Goal: Subscribe to service/newsletter

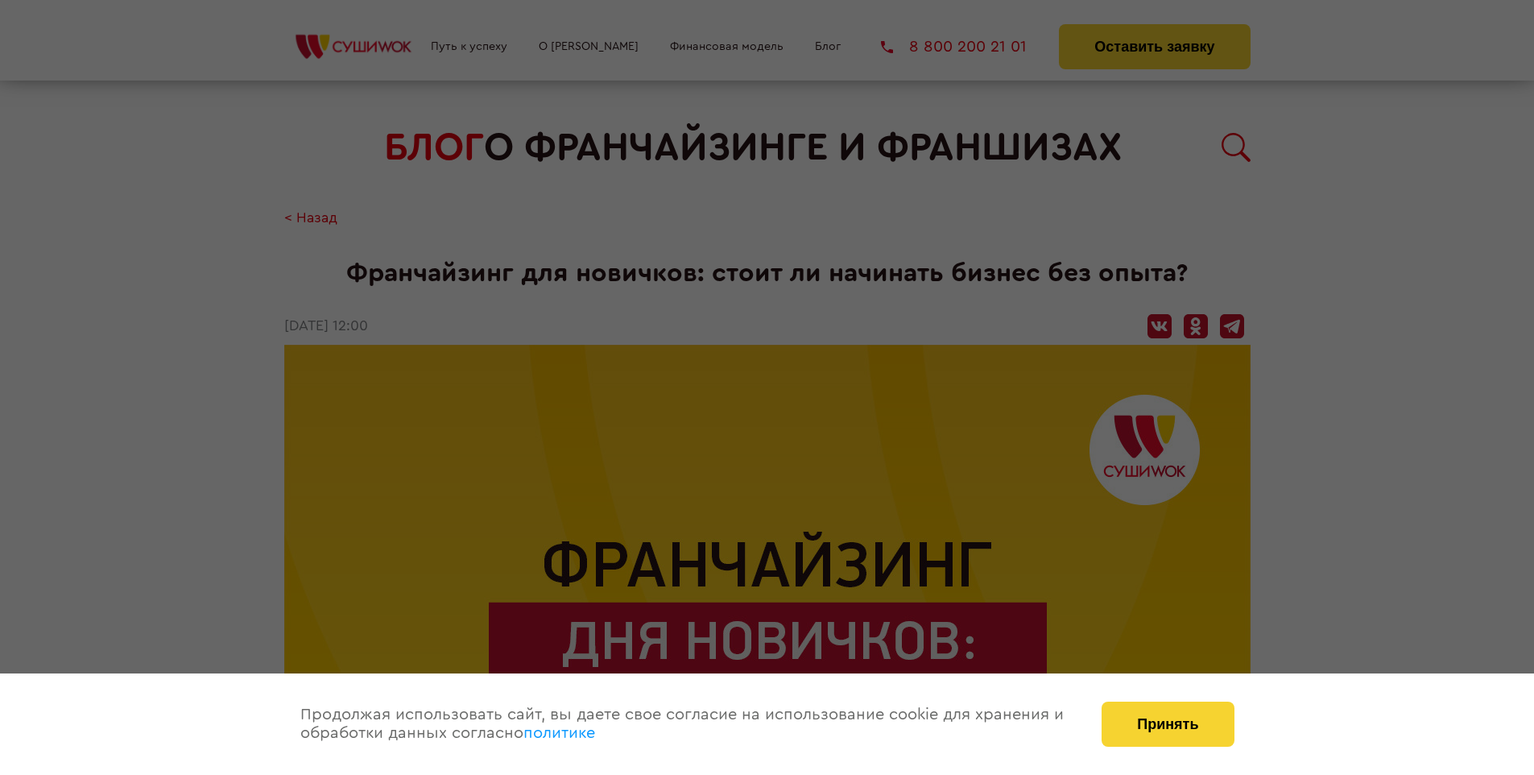
scroll to position [2657, 0]
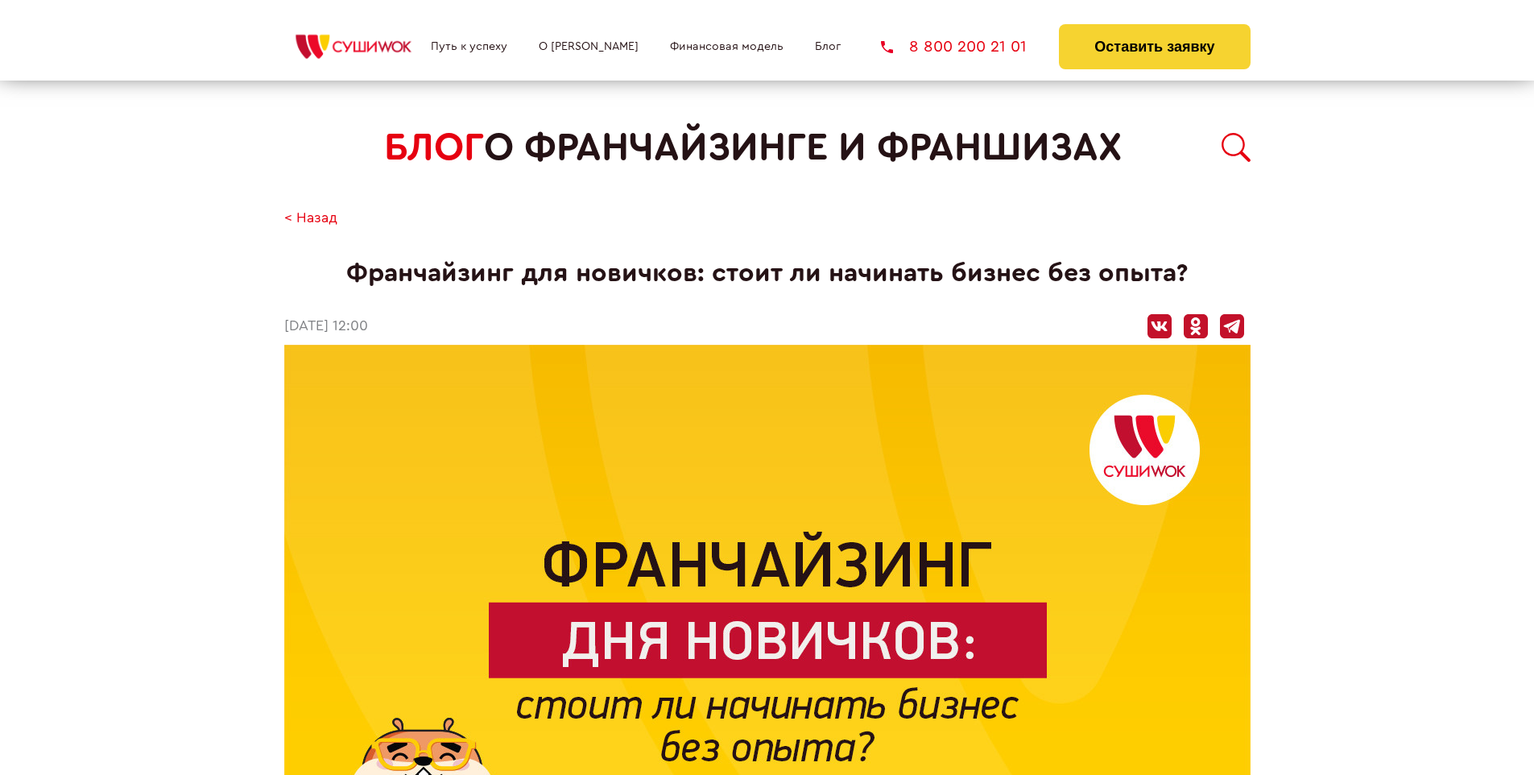
scroll to position [2657, 0]
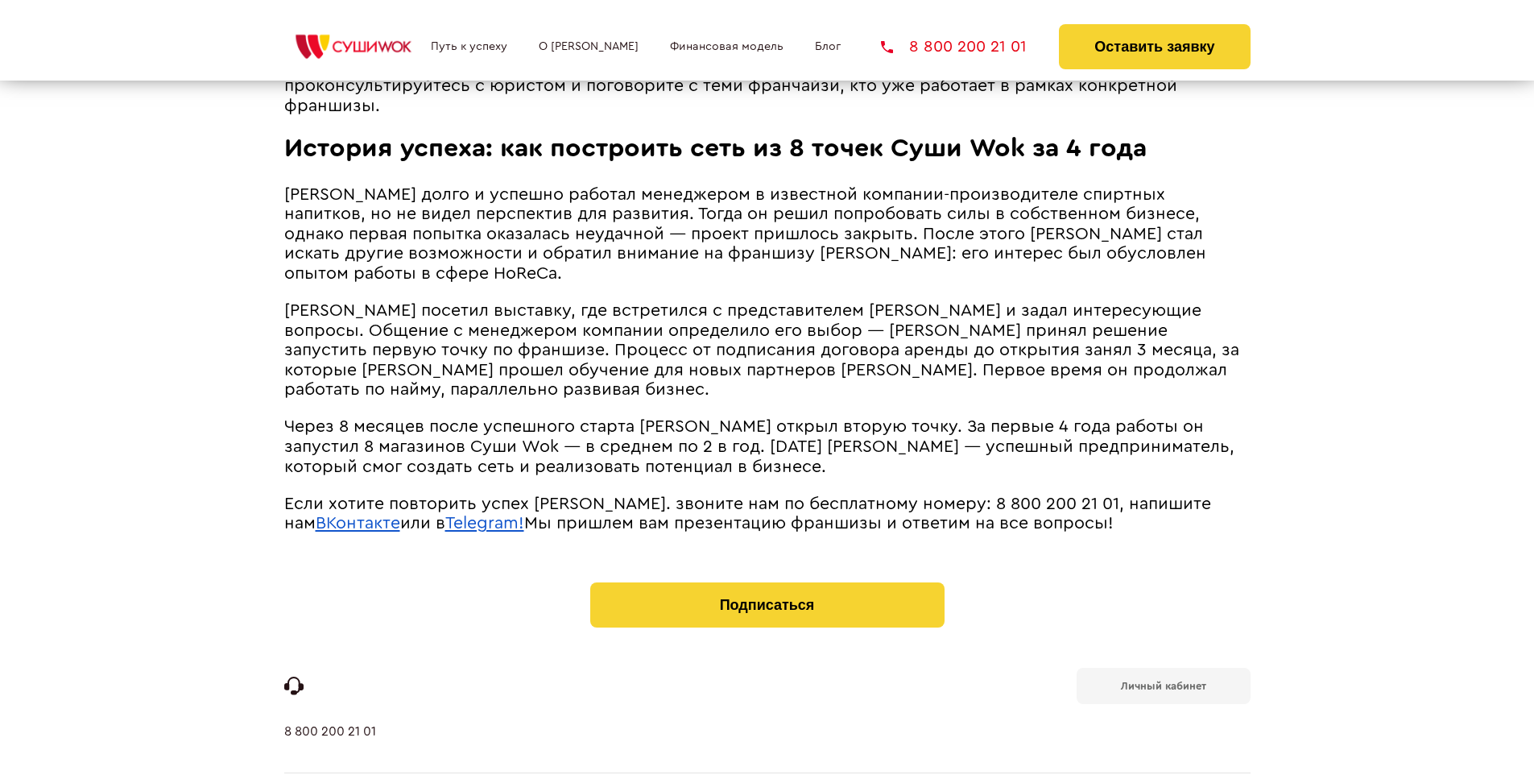
click at [1163, 680] on b "Личный кабинет" at bounding box center [1163, 685] width 85 height 10
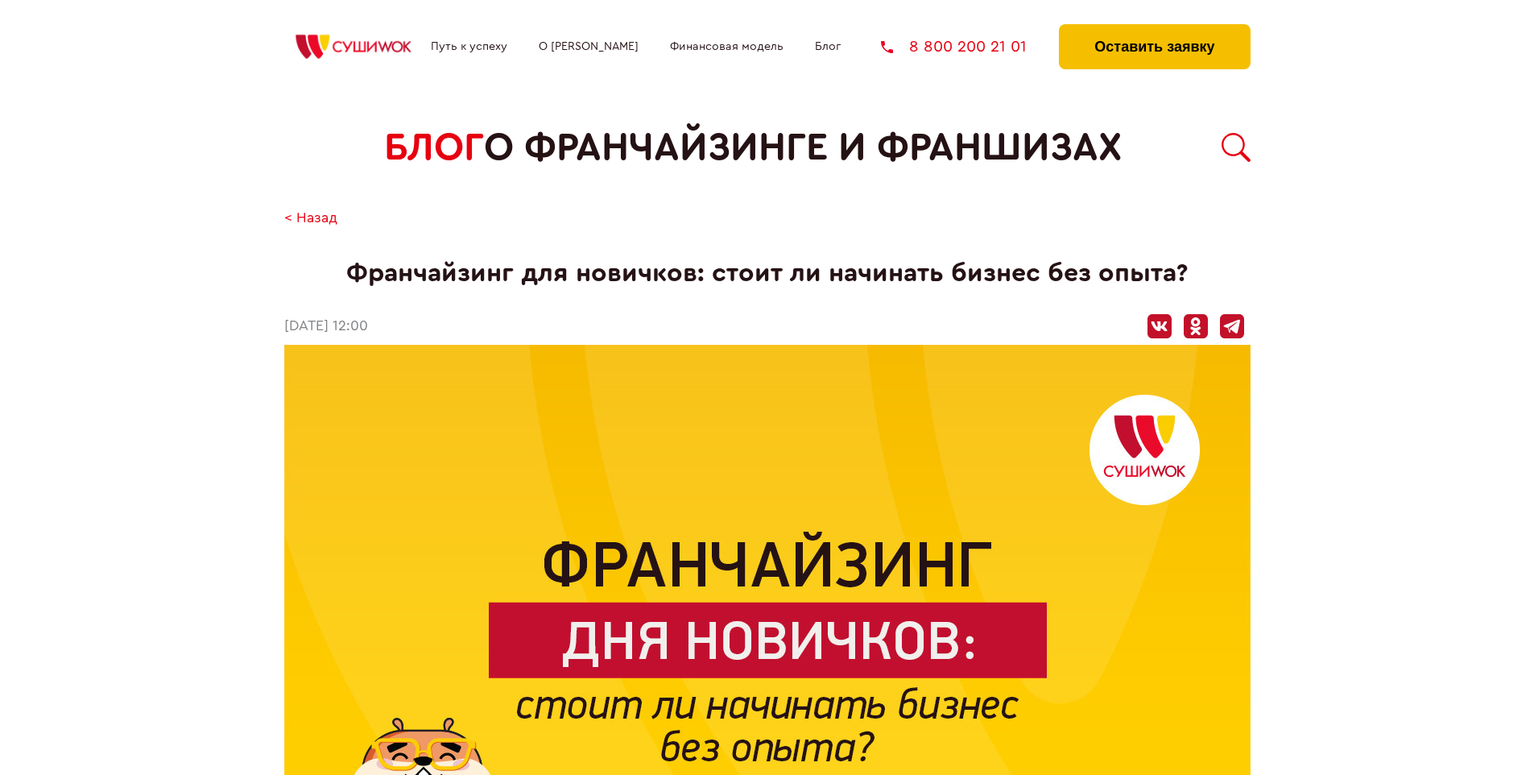
click at [1154, 28] on button "Оставить заявку" at bounding box center [1154, 46] width 191 height 45
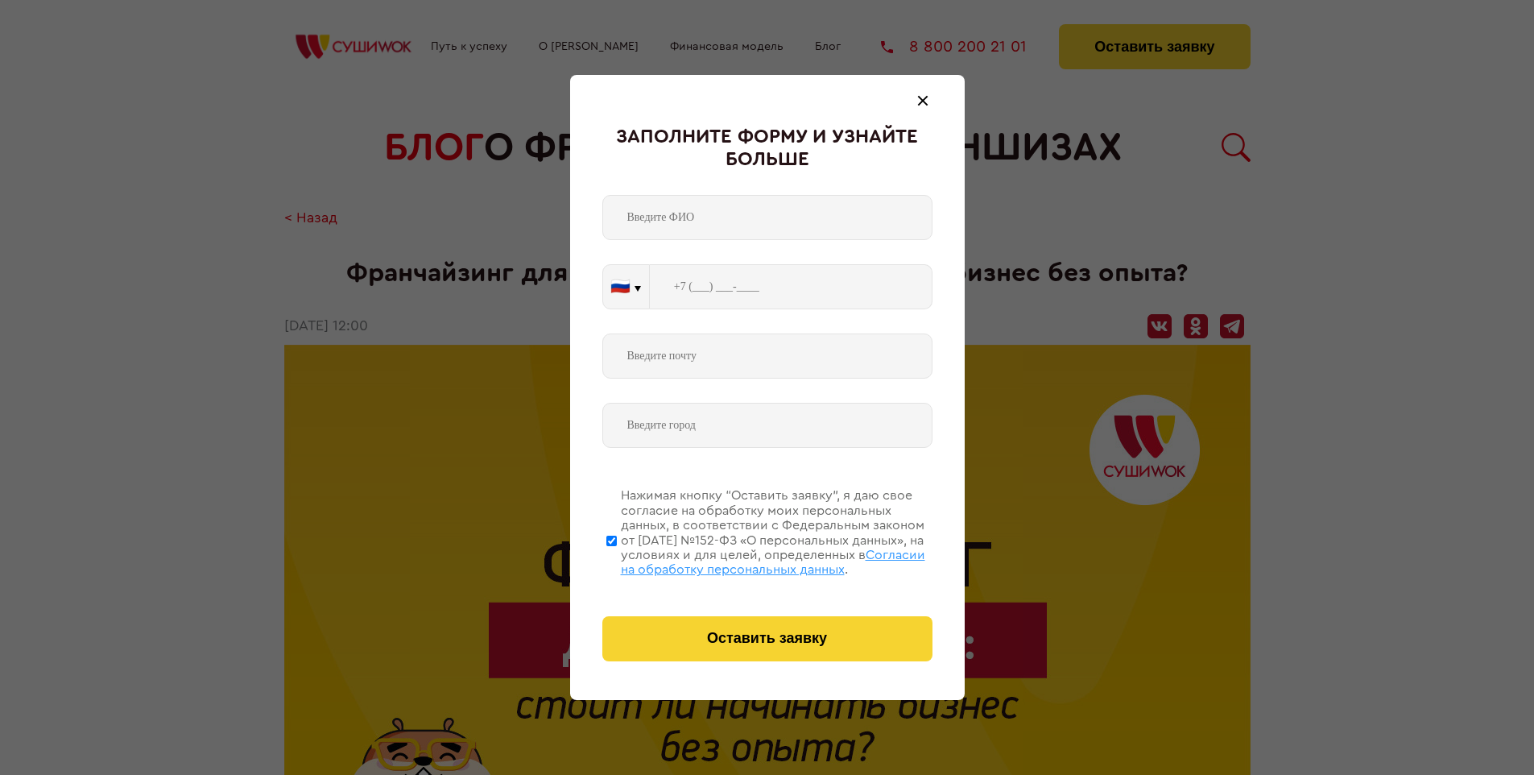
click at [746, 560] on span "Согласии на обработку персональных данных" at bounding box center [773, 561] width 304 height 27
click at [617, 560] on input "Нажимая кнопку “Оставить заявку”, я даю свое согласие на обработку моих персона…" at bounding box center [611, 540] width 10 height 129
checkbox input "false"
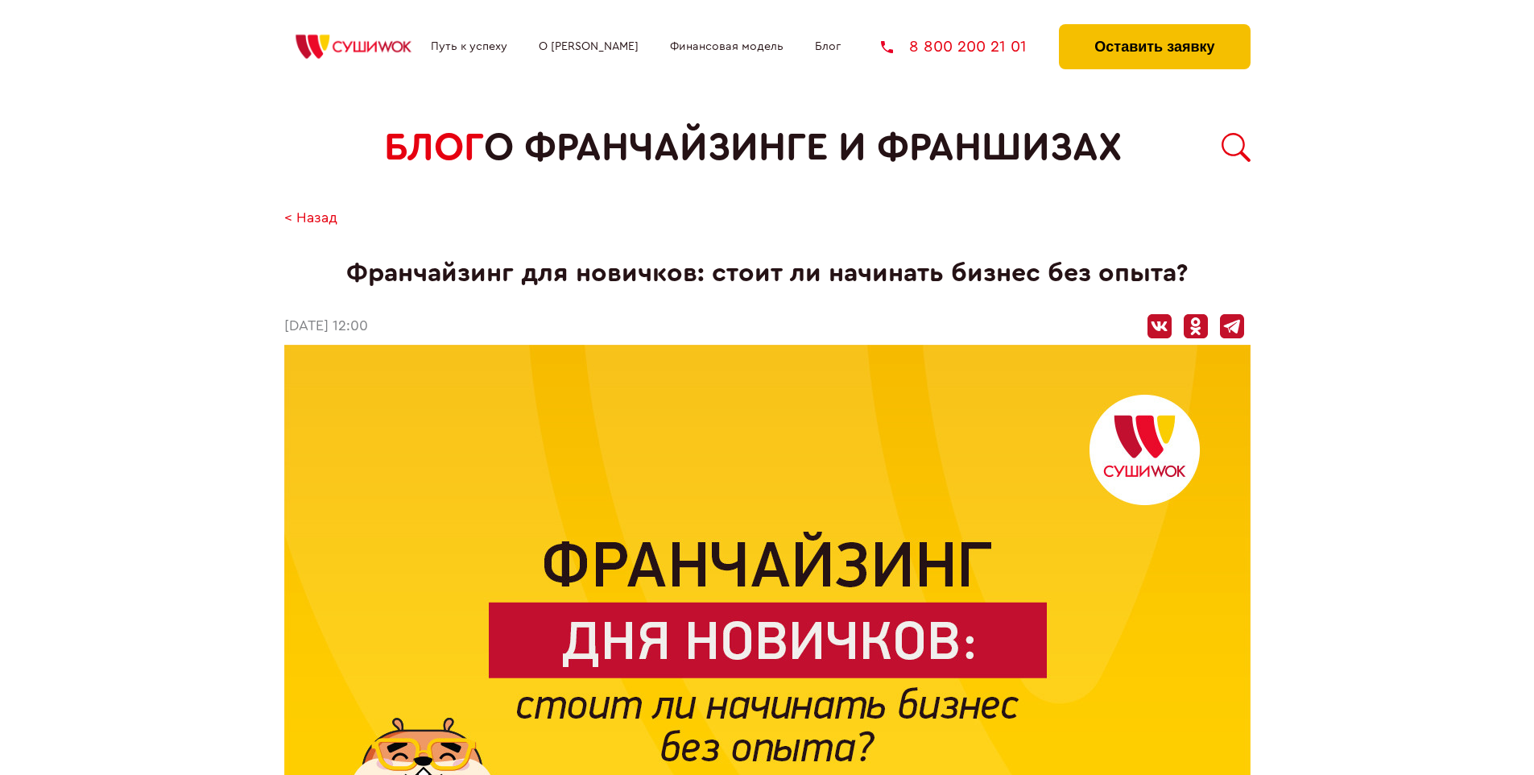
click at [1154, 28] on button "Оставить заявку" at bounding box center [1154, 46] width 191 height 45
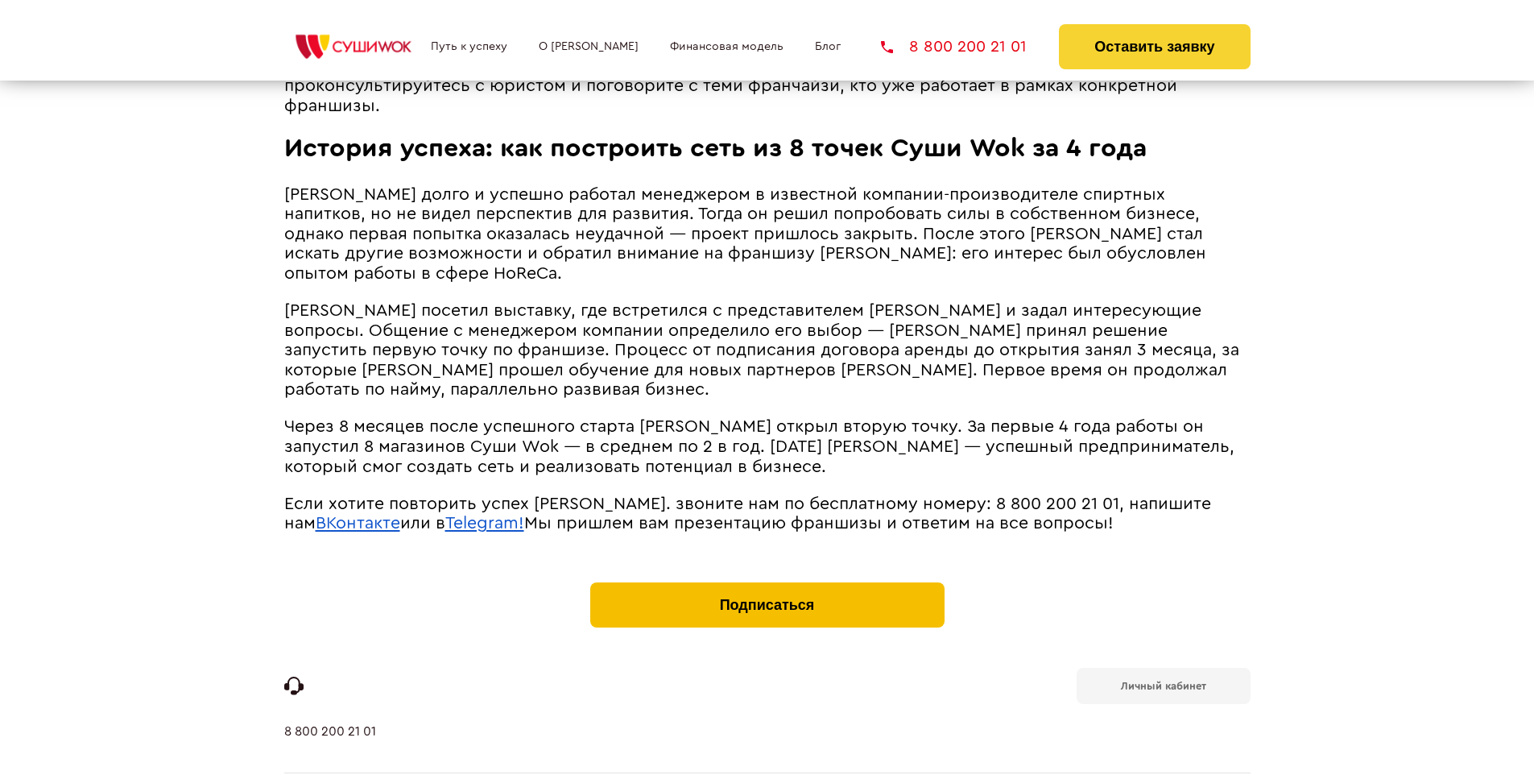
click at [767, 582] on button "Подписаться" at bounding box center [767, 604] width 354 height 45
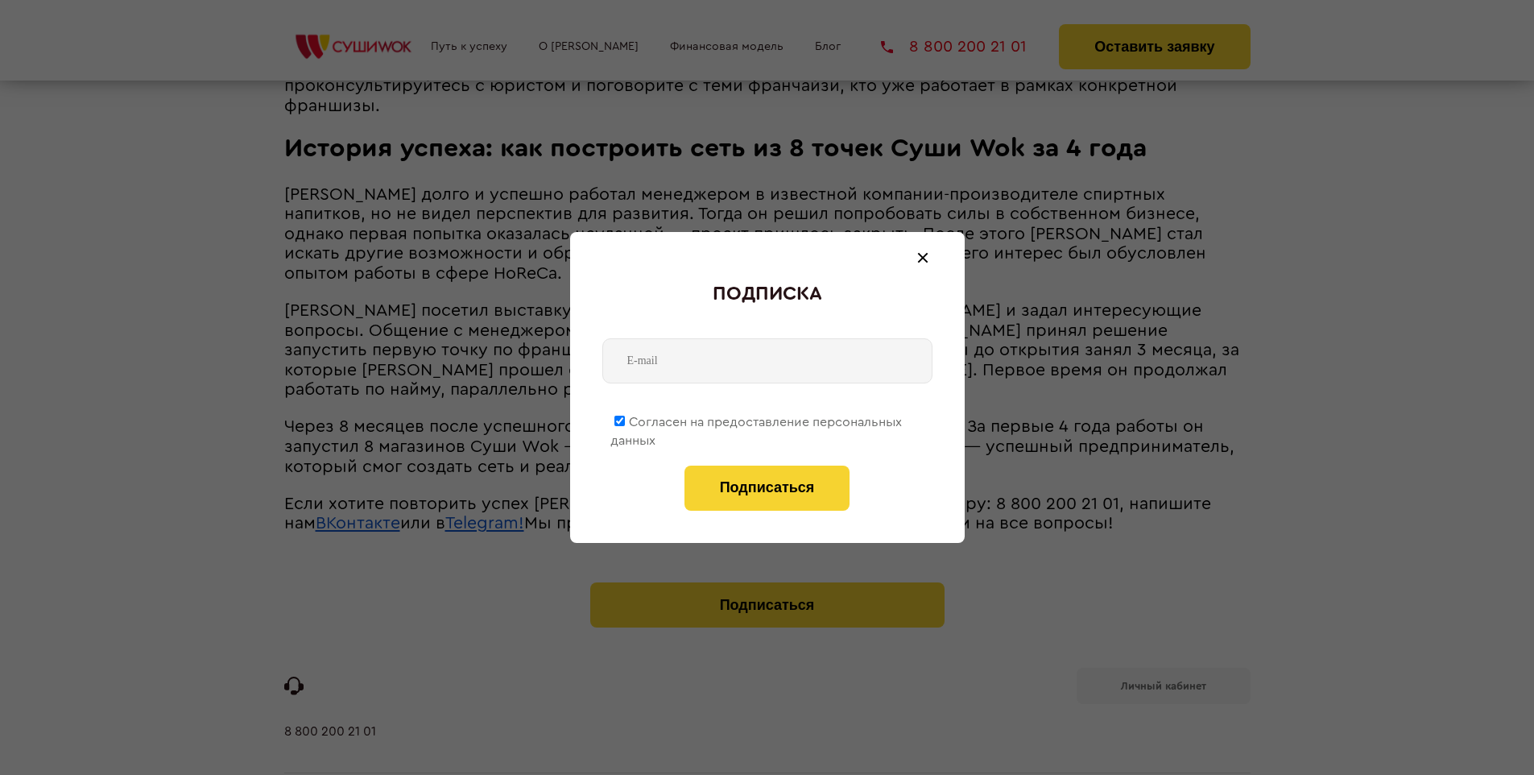
click at [757, 419] on span "Согласен на предоставление персональных данных" at bounding box center [755, 430] width 291 height 31
click at [625, 419] on input "Согласен на предоставление персональных данных" at bounding box center [619, 420] width 10 height 10
checkbox input "false"
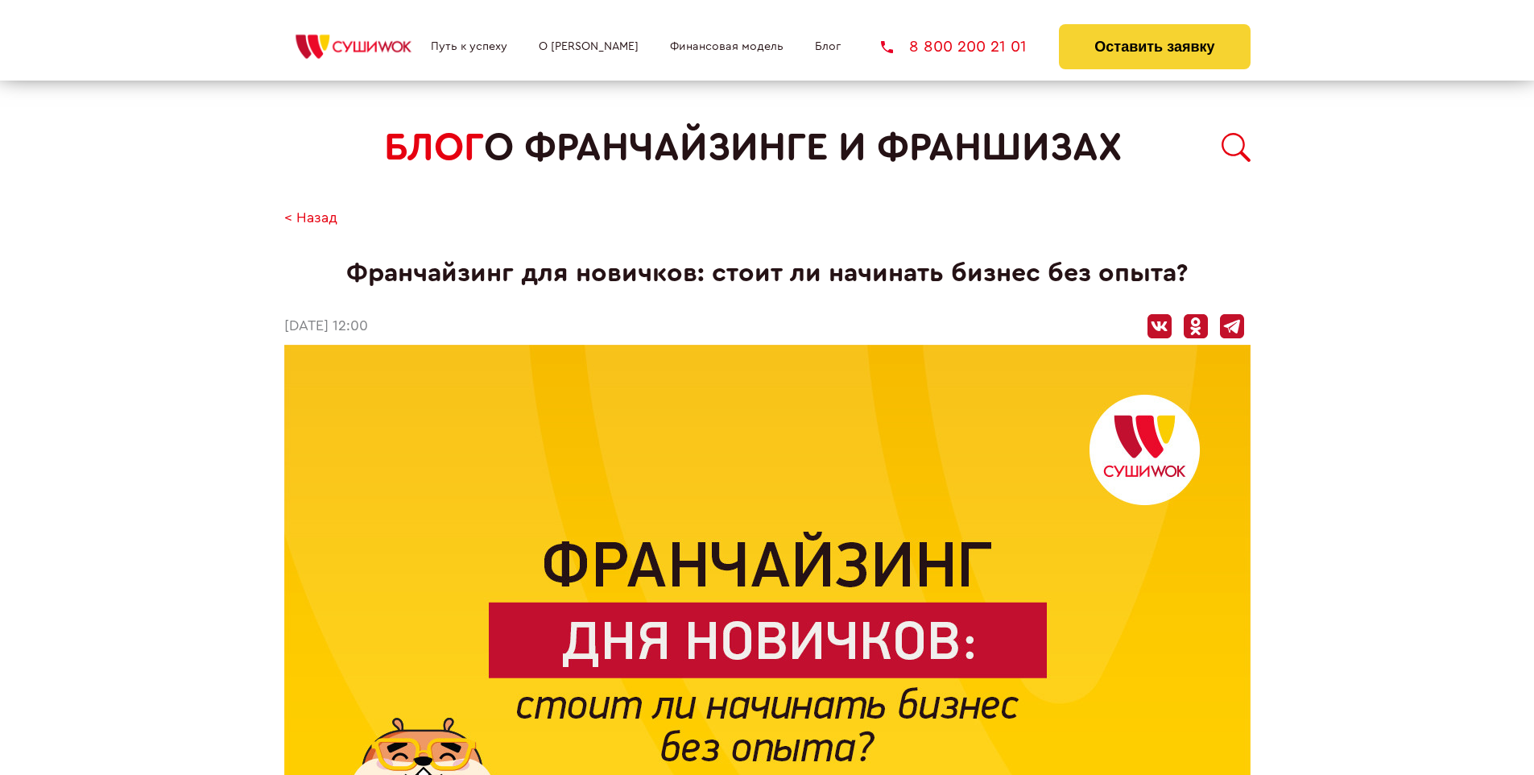
scroll to position [2657, 0]
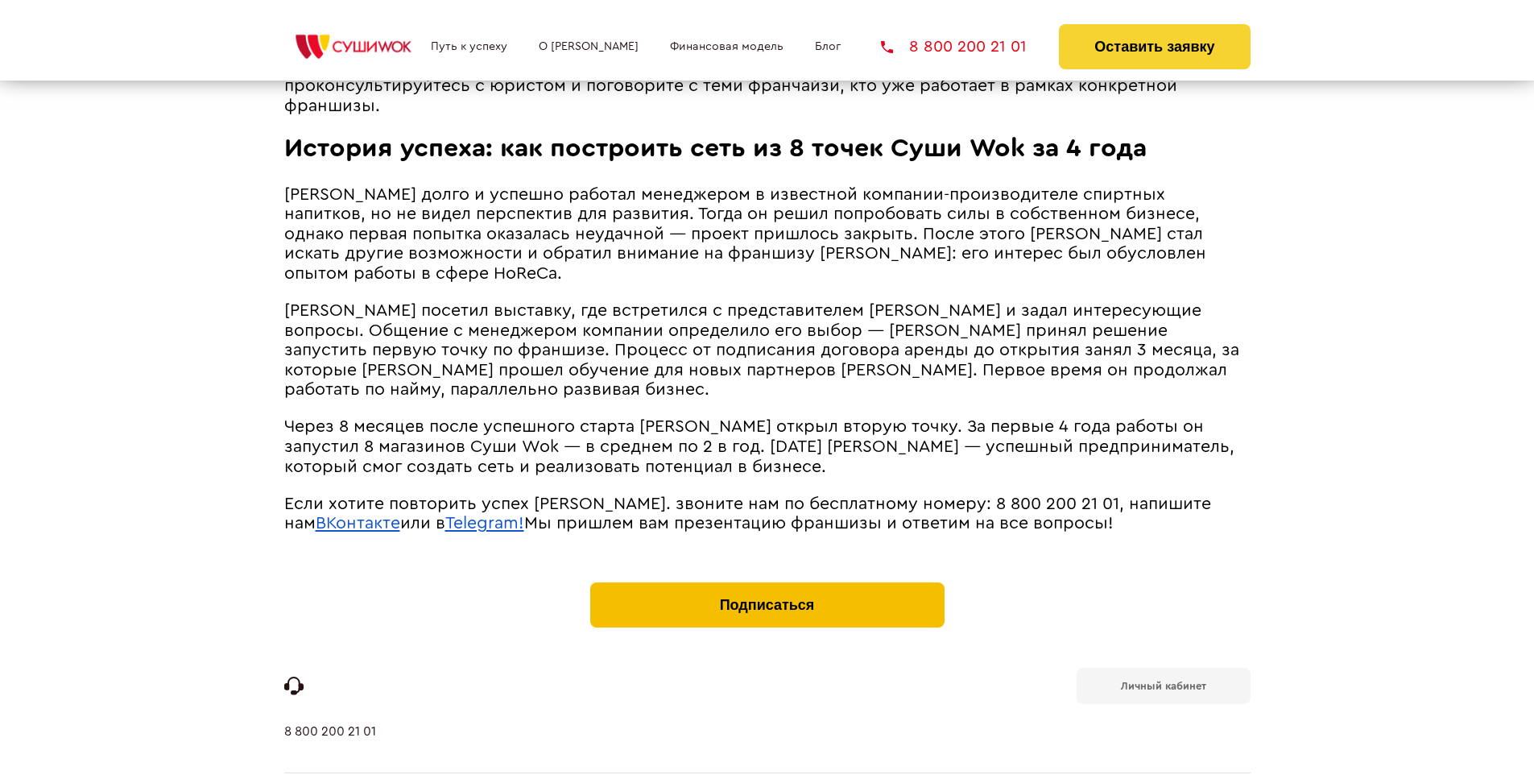
click at [767, 582] on button "Подписаться" at bounding box center [767, 604] width 354 height 45
